Goal: Navigation & Orientation: Find specific page/section

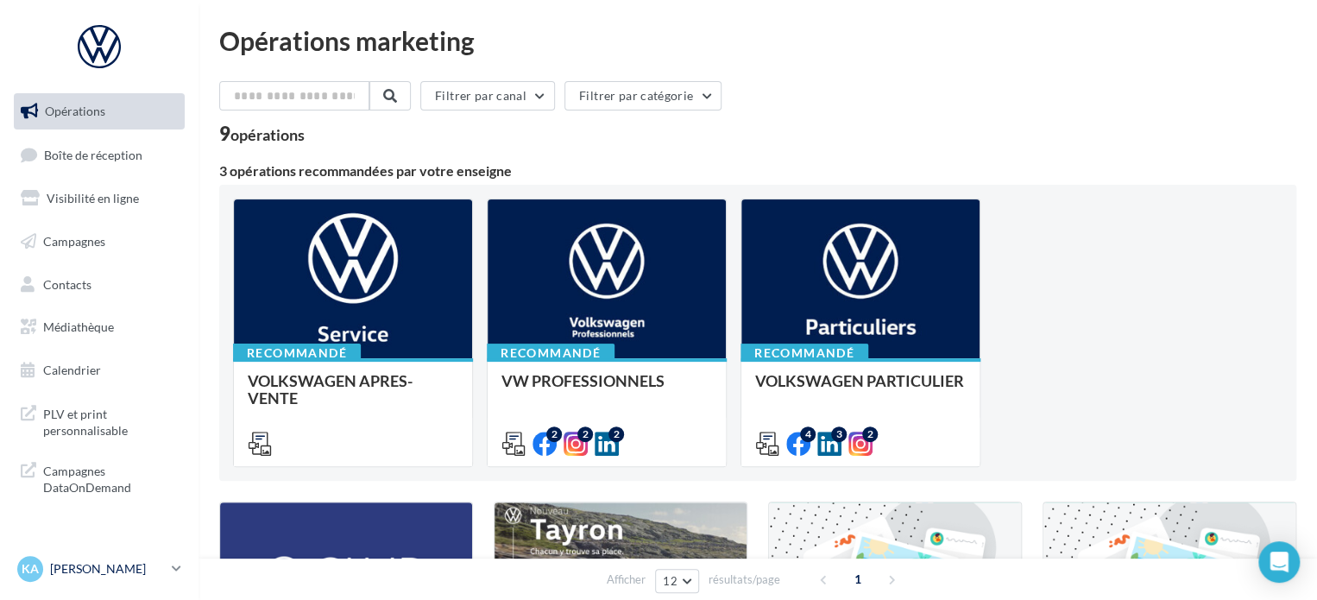
click at [183, 570] on link "KA Kevin AROULE vw-kear-31100" at bounding box center [99, 568] width 171 height 33
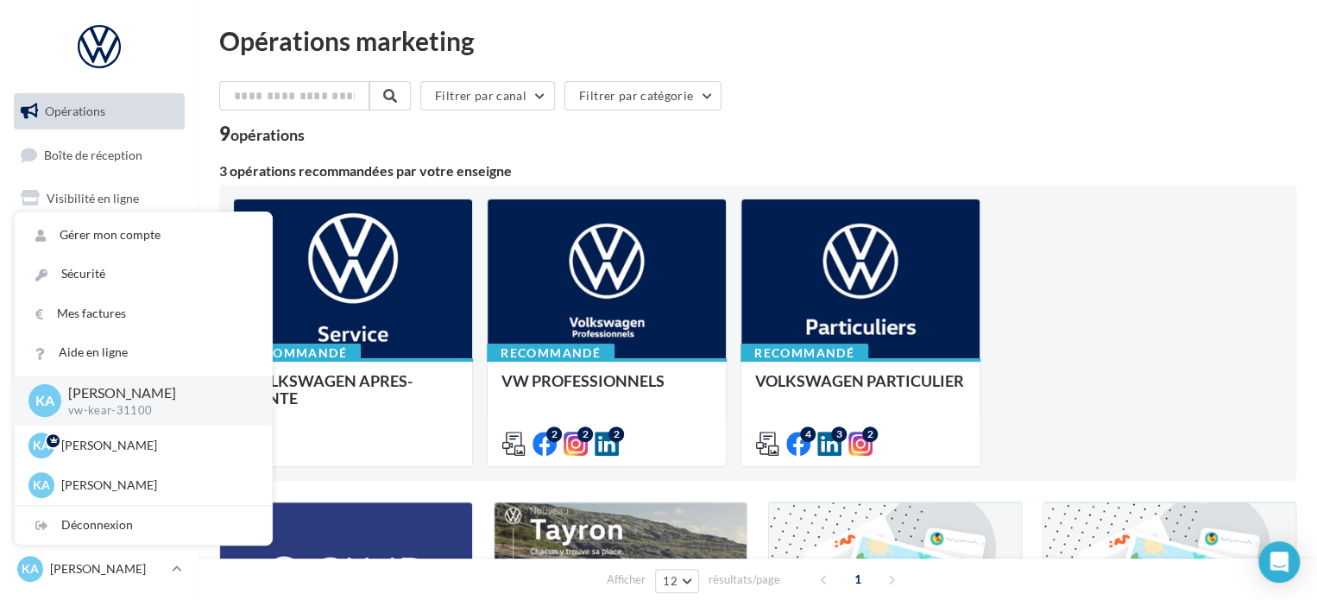
click at [701, 160] on div "Filtrer par canal Filtrer par catégorie 9 opérations 3 opérations recommandées …" at bounding box center [757, 606] width 1077 height 1050
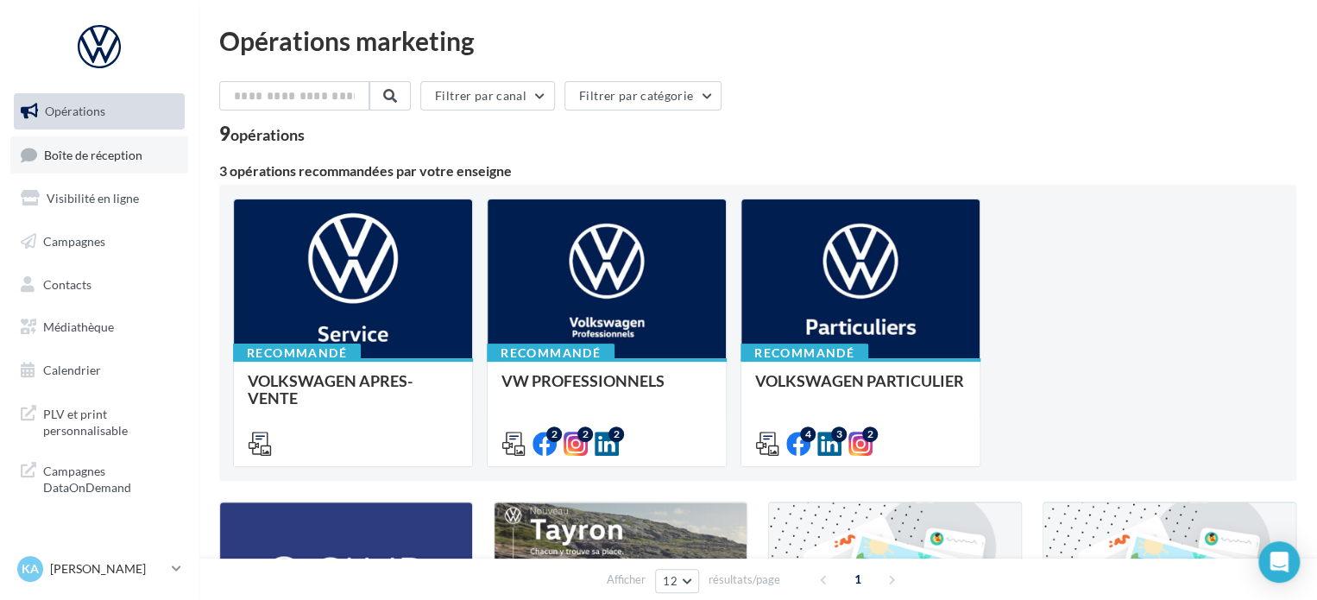
click at [107, 159] on span "Boîte de réception" at bounding box center [93, 154] width 98 height 15
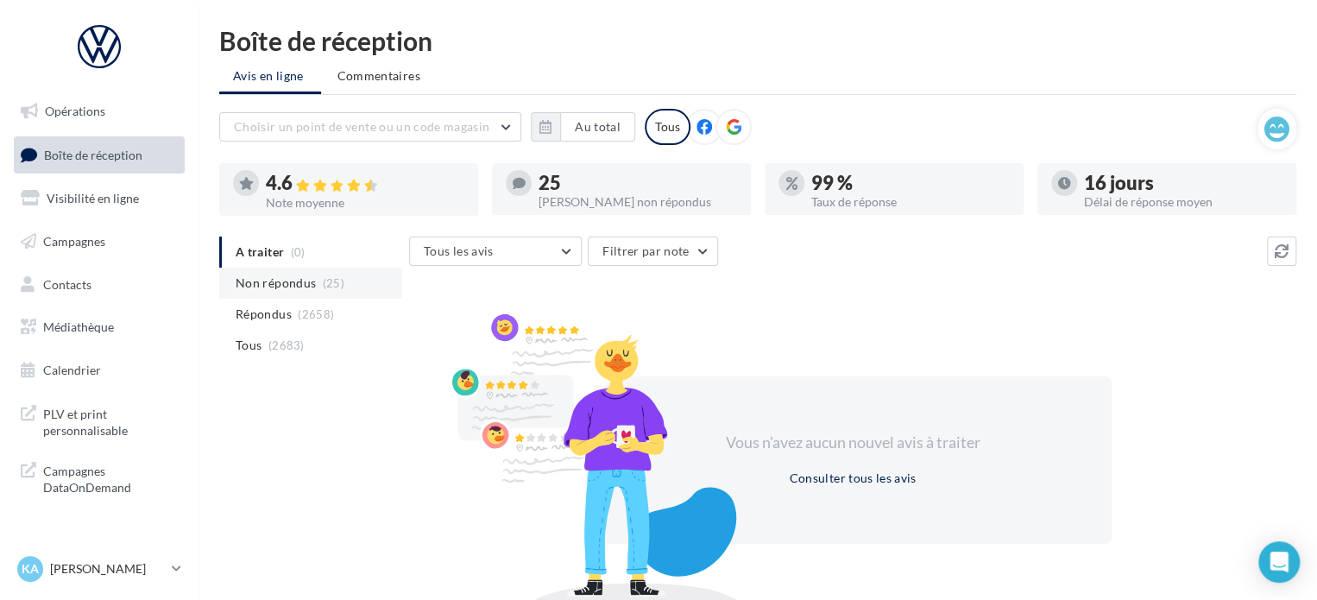
click at [282, 287] on span "Non répondus" at bounding box center [276, 282] width 80 height 17
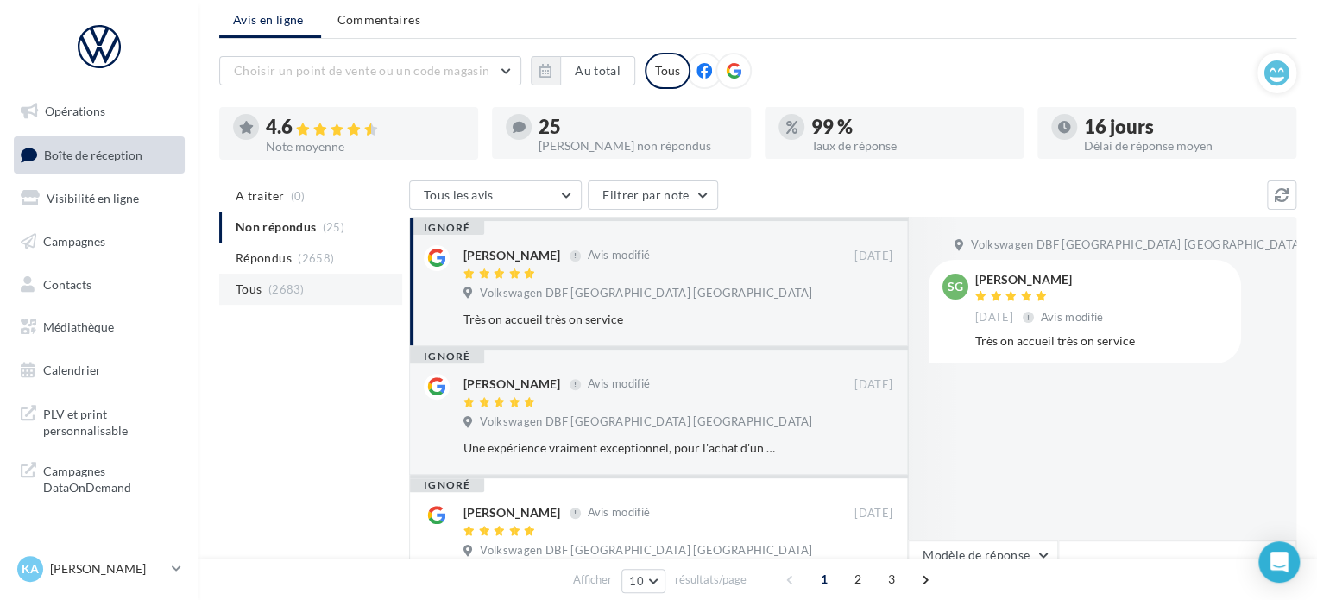
scroll to position [86, 0]
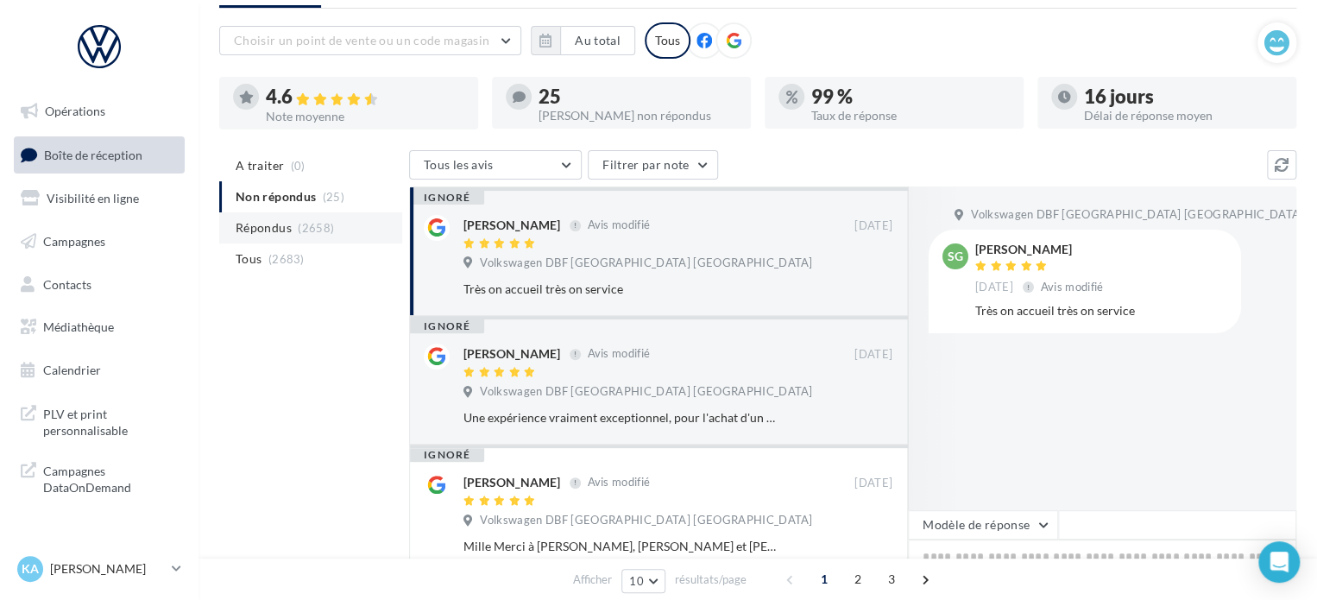
click at [315, 236] on li "Répondus (2658)" at bounding box center [310, 227] width 183 height 31
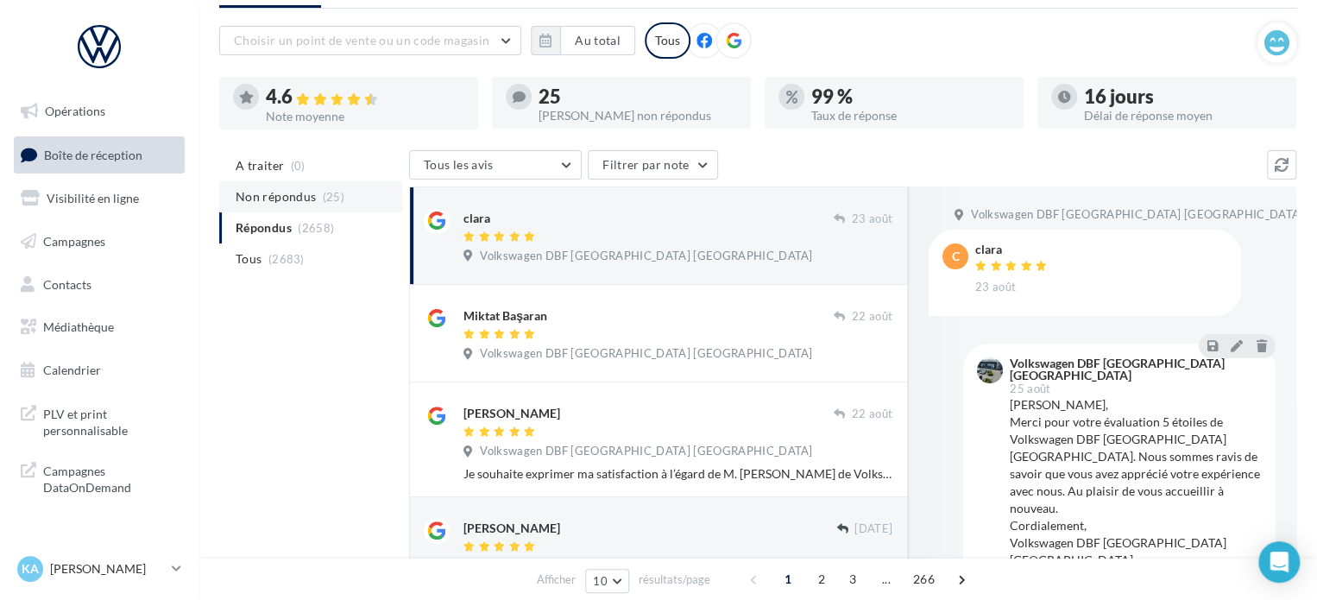
click at [302, 194] on span "Non répondus" at bounding box center [276, 196] width 80 height 17
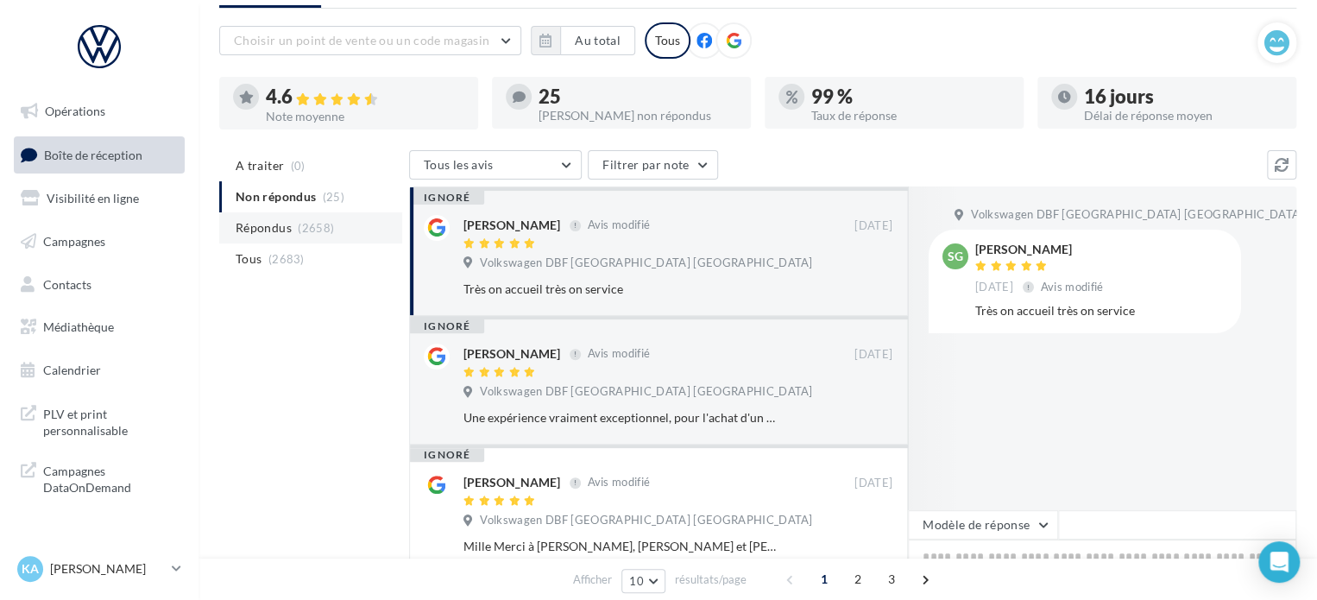
click at [299, 237] on li "Répondus (2658)" at bounding box center [310, 227] width 183 height 31
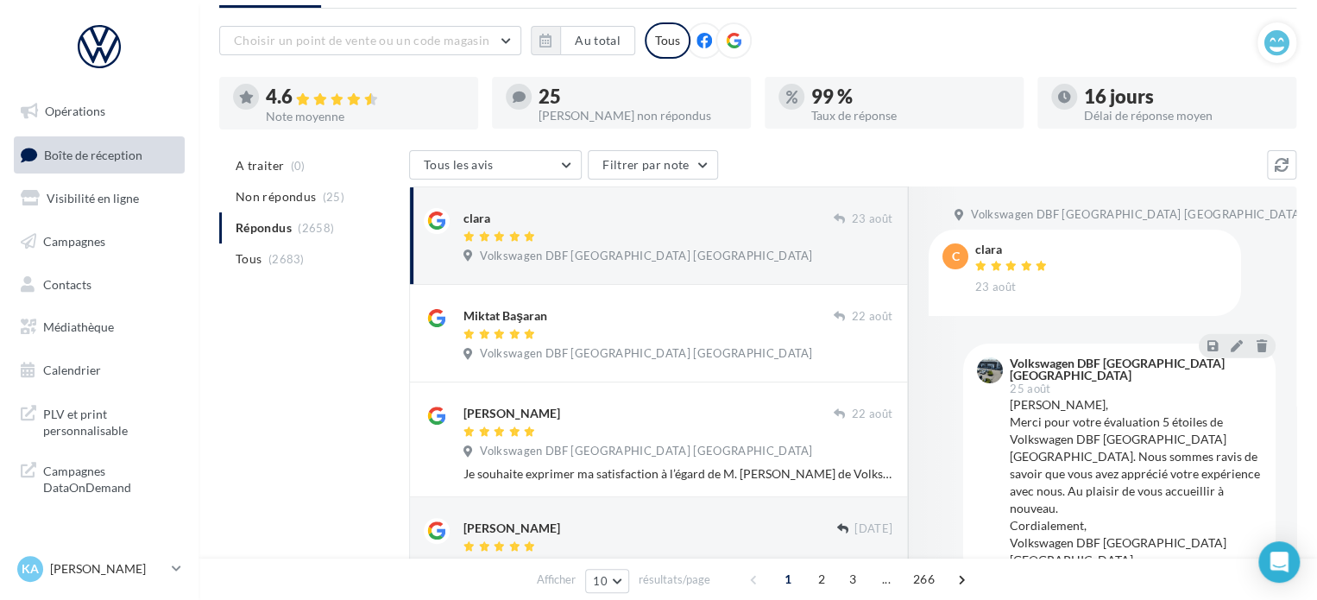
scroll to position [0, 0]
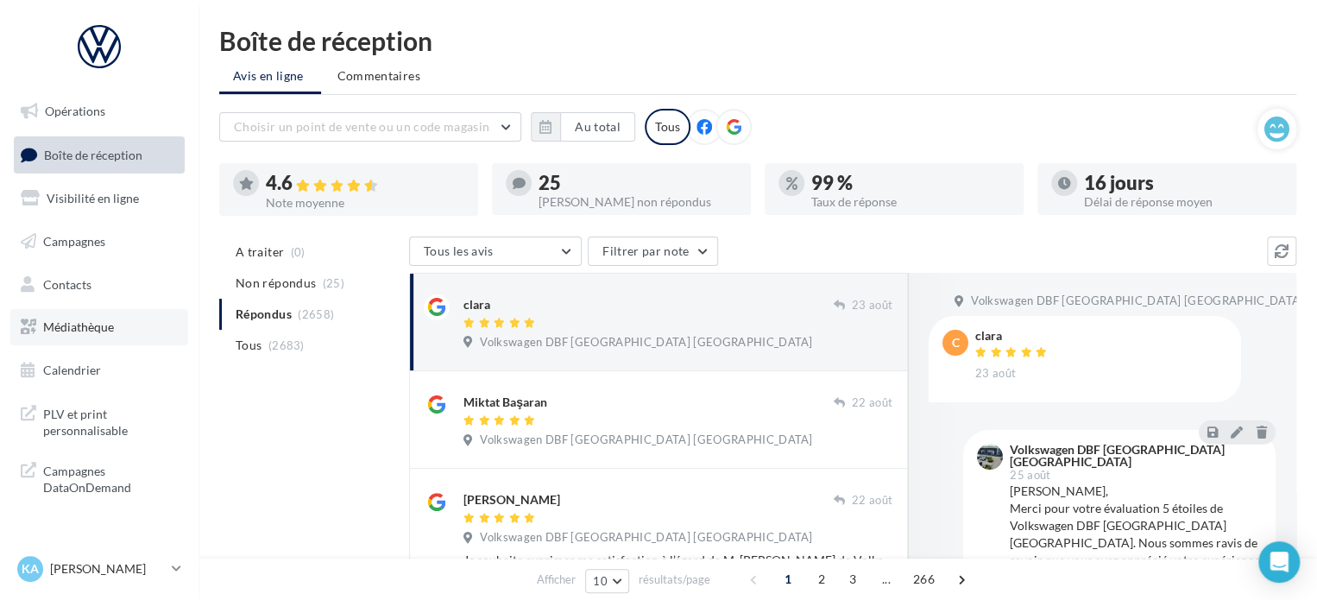
click at [83, 327] on span "Médiathèque" at bounding box center [78, 326] width 71 height 15
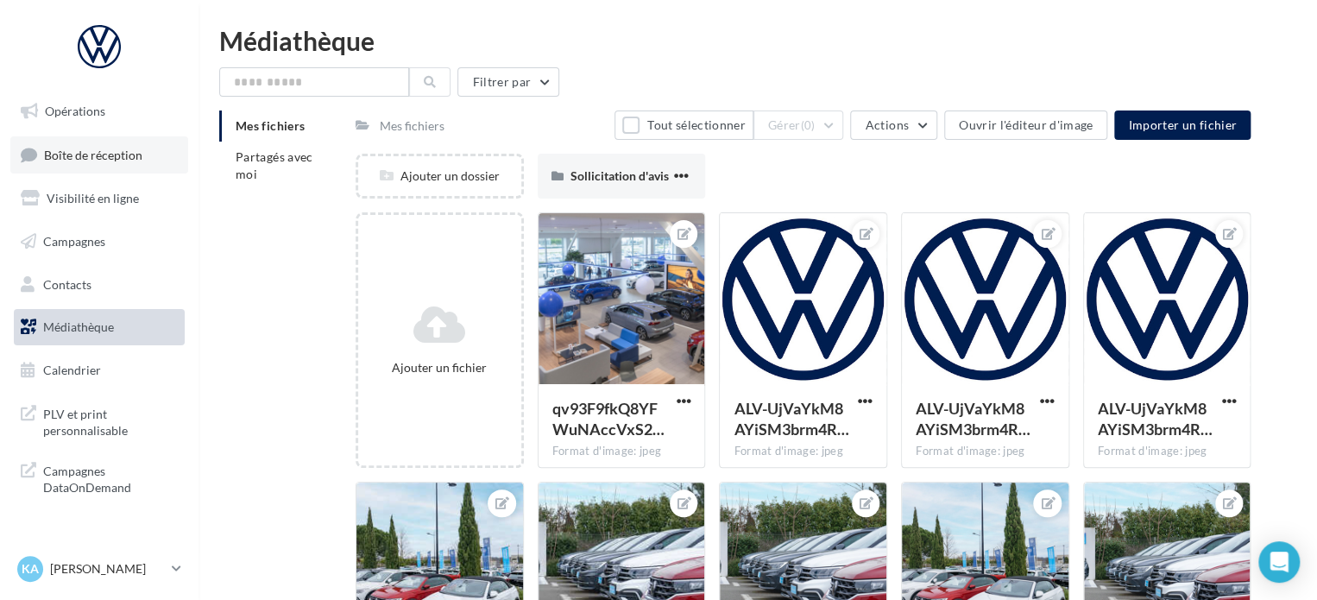
click at [76, 155] on span "Boîte de réception" at bounding box center [93, 154] width 98 height 15
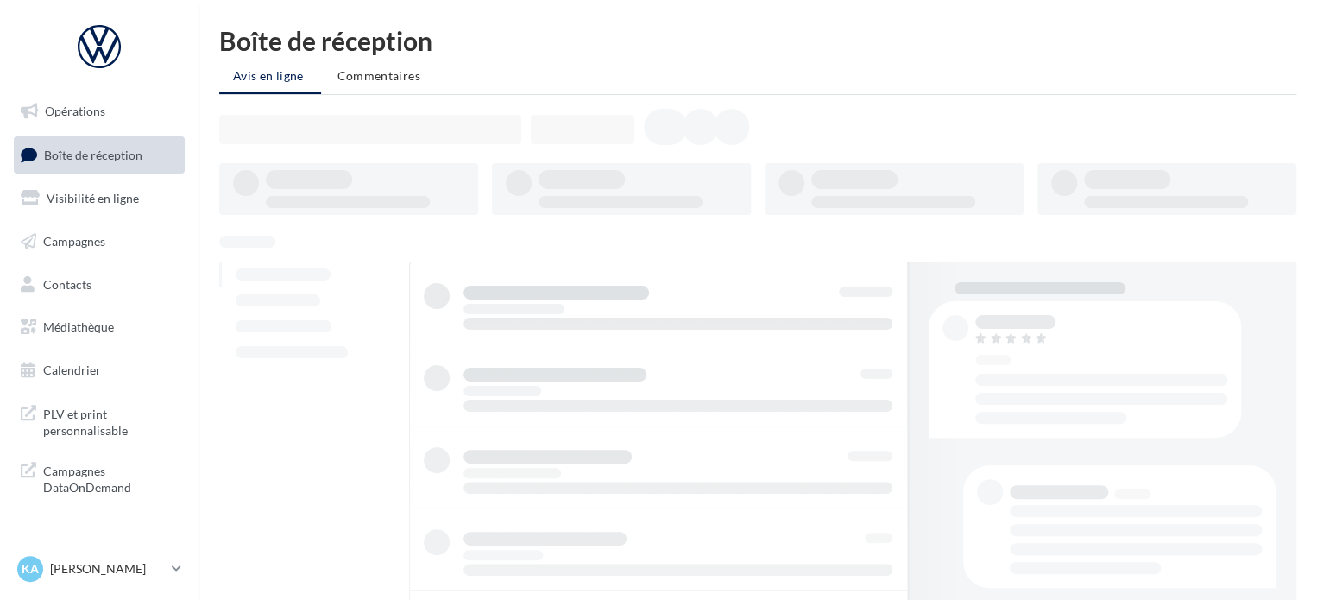
click at [83, 113] on span "Opérations" at bounding box center [75, 111] width 60 height 15
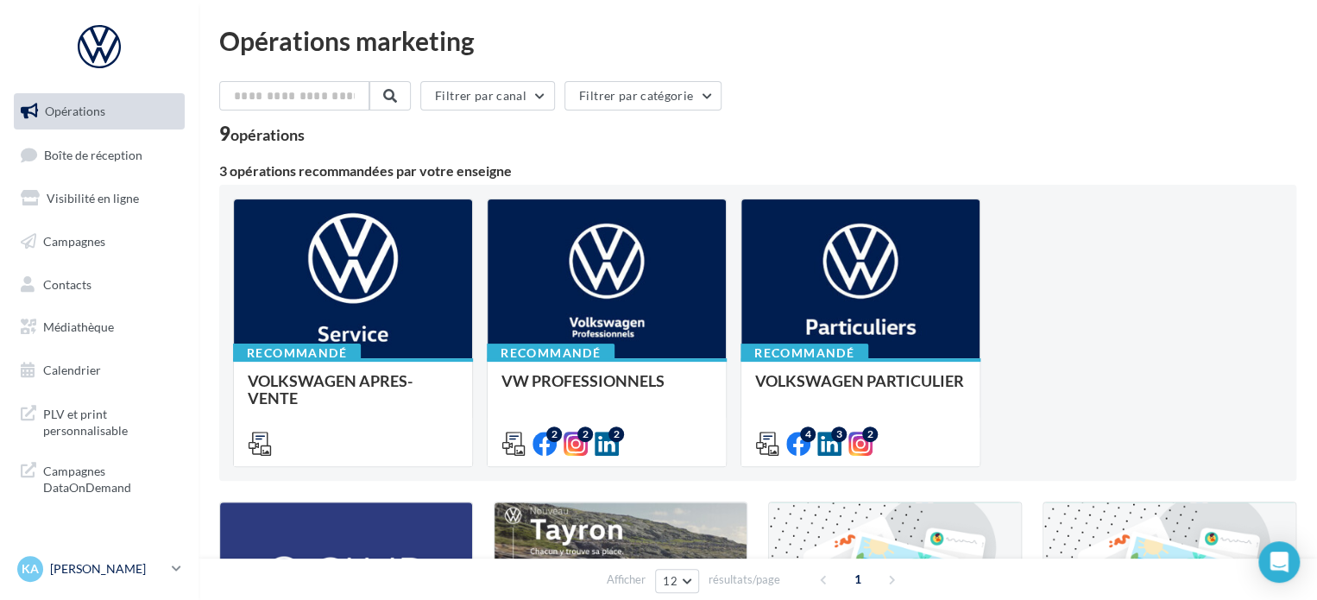
click at [31, 572] on span "KA" at bounding box center [30, 568] width 17 height 17
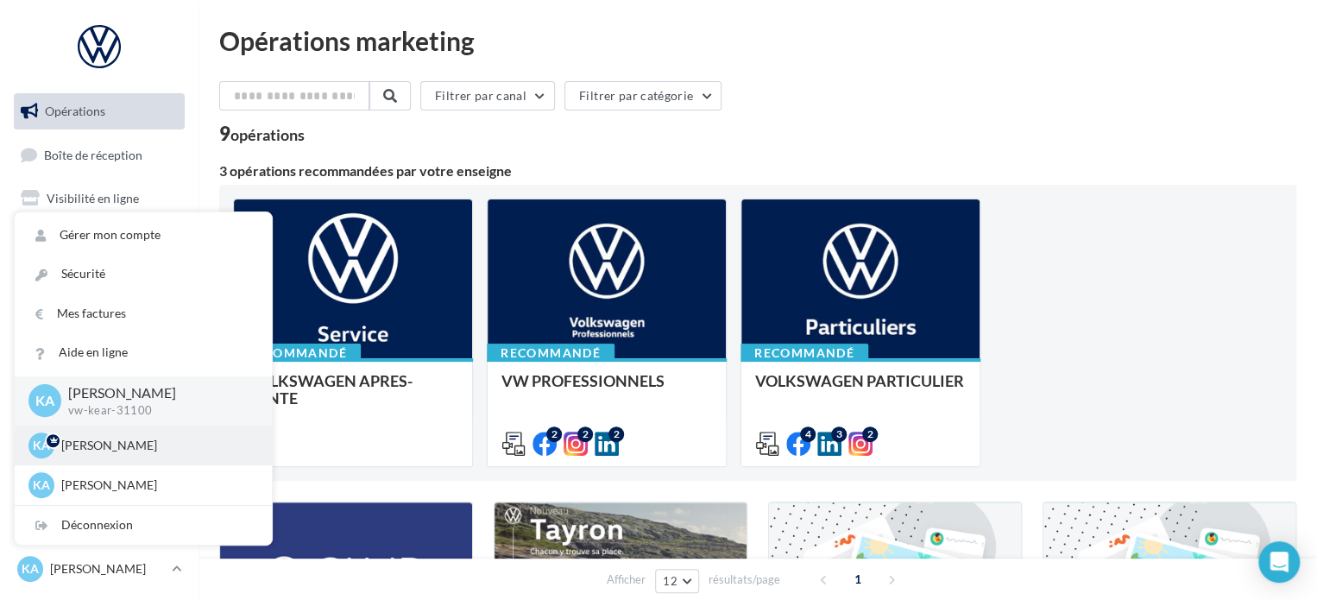
click at [93, 431] on div "KA [PERSON_NAME] vw-[PERSON_NAME]-31670" at bounding box center [143, 445] width 257 height 40
click at [93, 445] on p "[PERSON_NAME]" at bounding box center [156, 445] width 190 height 17
